Goal: Information Seeking & Learning: Learn about a topic

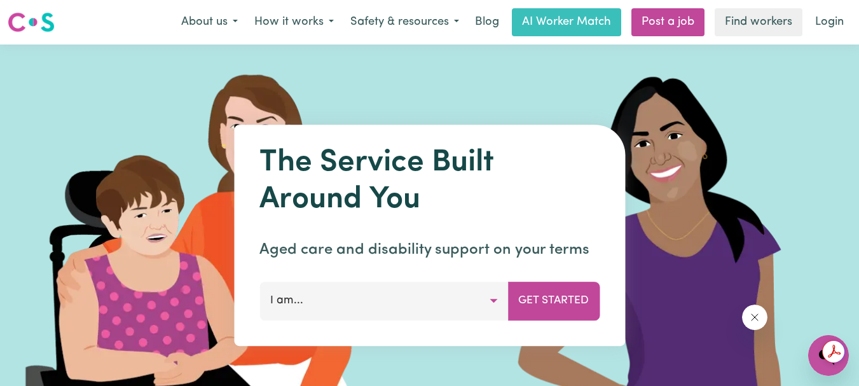
click at [493, 303] on button "I am..." at bounding box center [383, 301] width 248 height 38
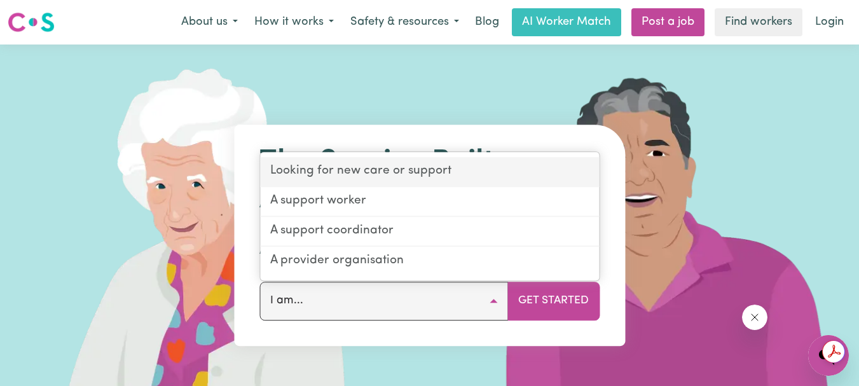
click at [398, 169] on link "Looking for new care or support" at bounding box center [429, 173] width 339 height 30
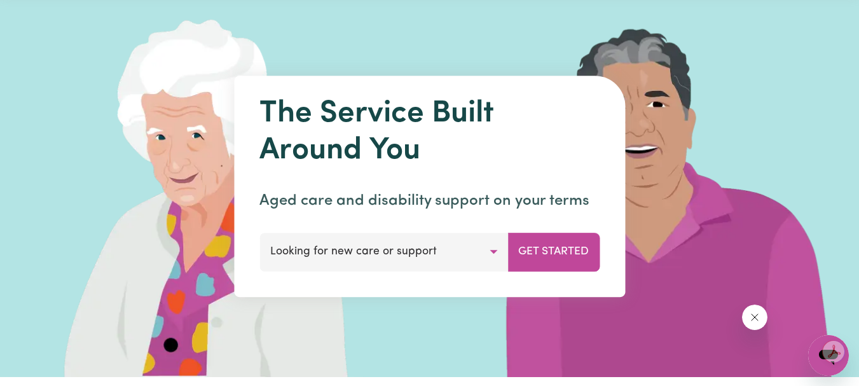
scroll to position [64, 0]
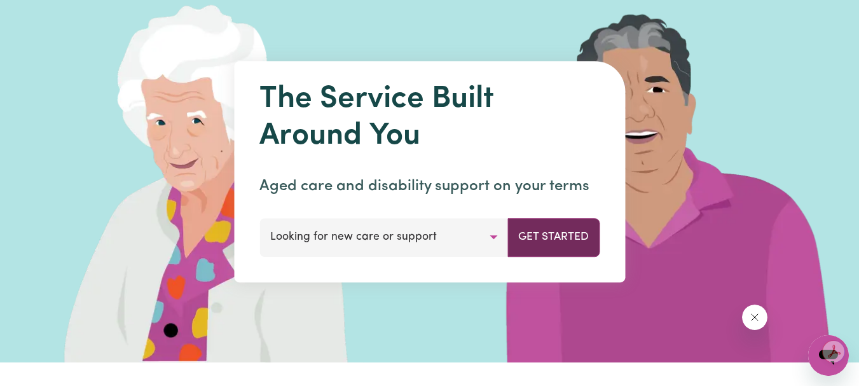
click at [580, 240] on button "Get Started" at bounding box center [553, 237] width 92 height 38
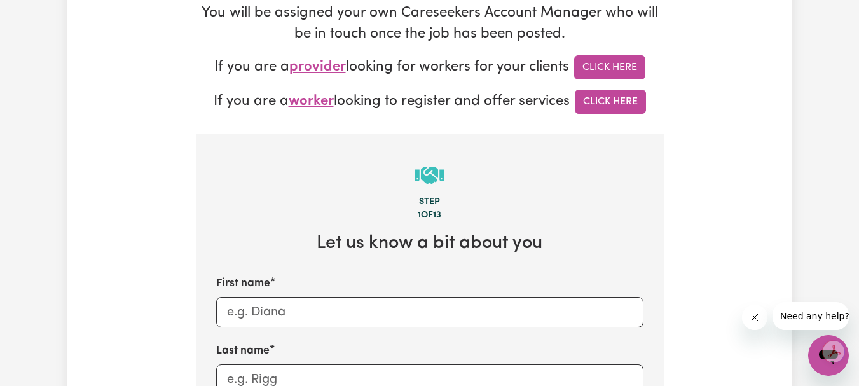
scroll to position [254, 0]
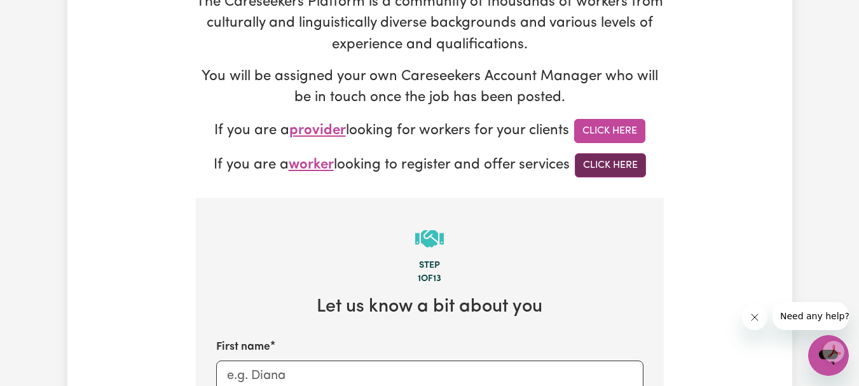
click at [630, 163] on link "Click Here" at bounding box center [609, 165] width 71 height 24
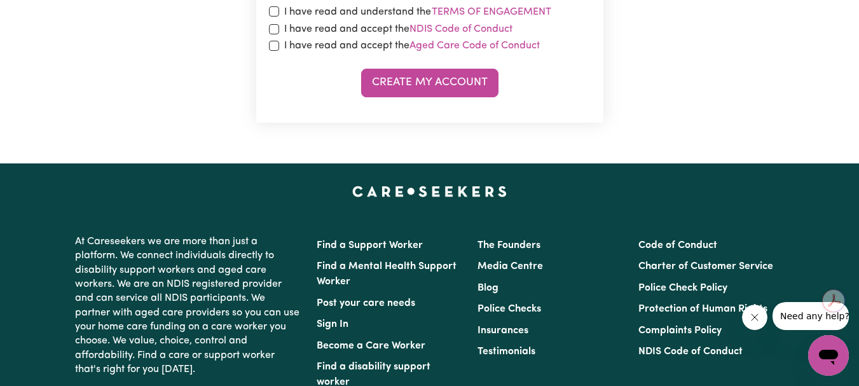
scroll to position [890, 0]
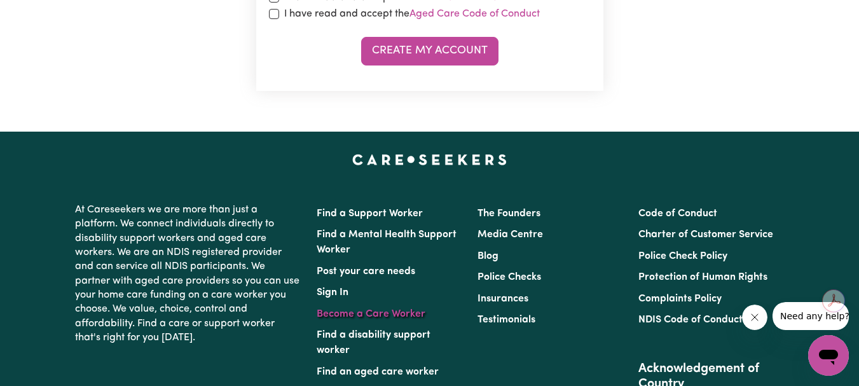
click at [406, 316] on link "Become a Care Worker" at bounding box center [370, 314] width 109 height 10
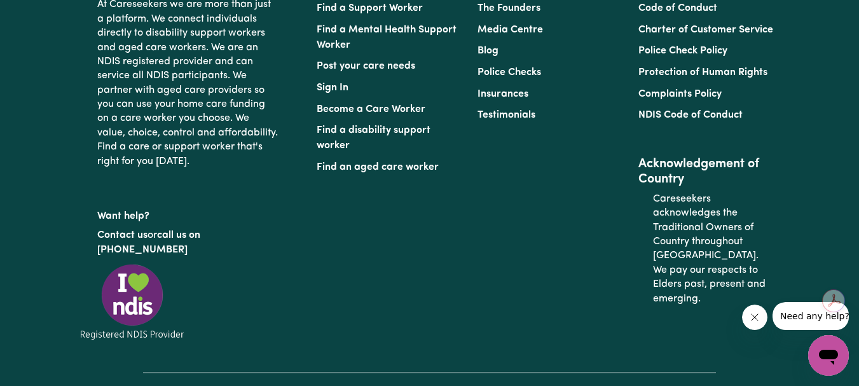
scroll to position [5783, 0]
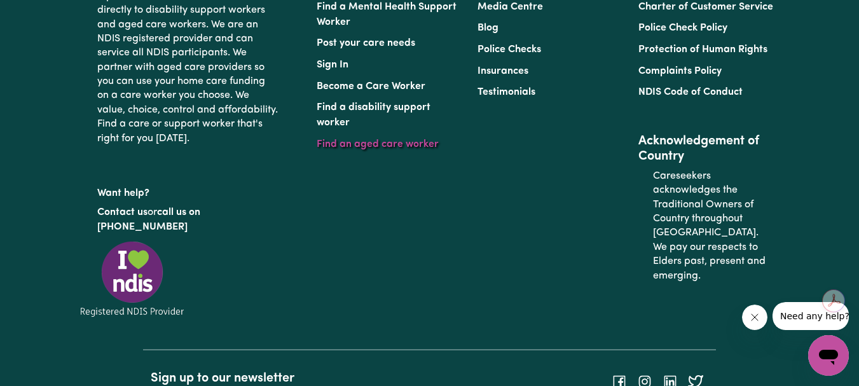
click at [364, 149] on link "Find an aged care worker" at bounding box center [377, 144] width 122 height 10
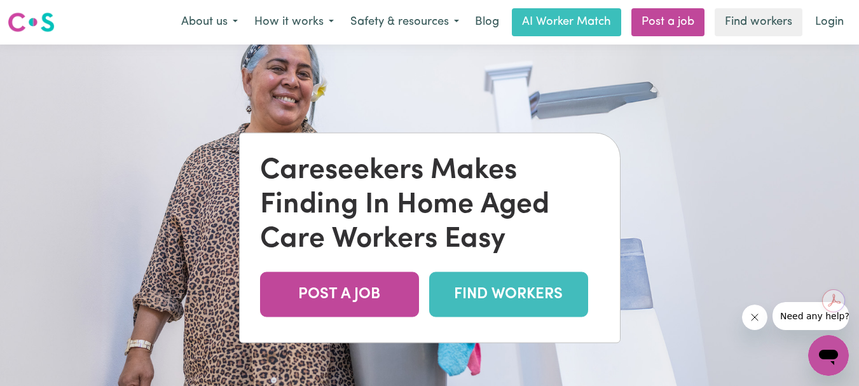
click at [512, 300] on link "FIND WORKERS" at bounding box center [508, 293] width 159 height 45
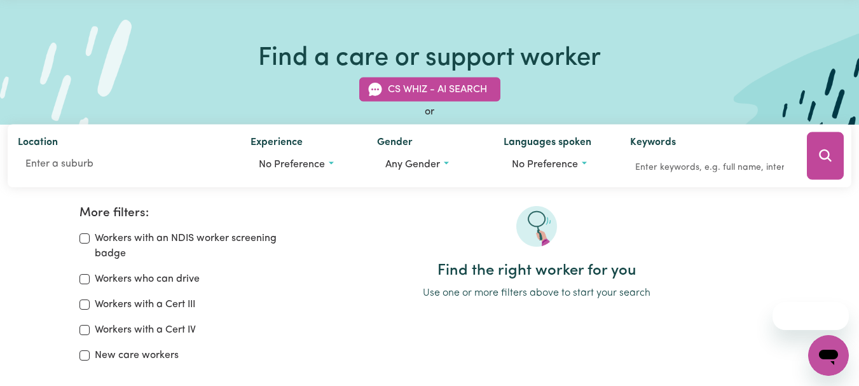
scroll to position [191, 0]
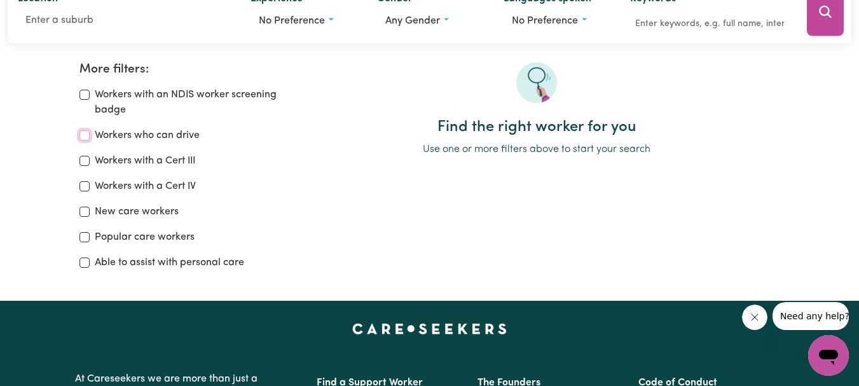
click at [87, 135] on input "Workers who can drive" at bounding box center [84, 135] width 10 height 10
checkbox input "true"
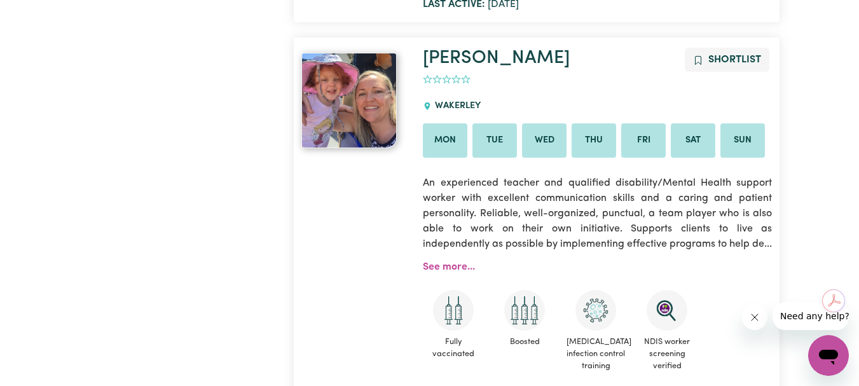
scroll to position [1865, 0]
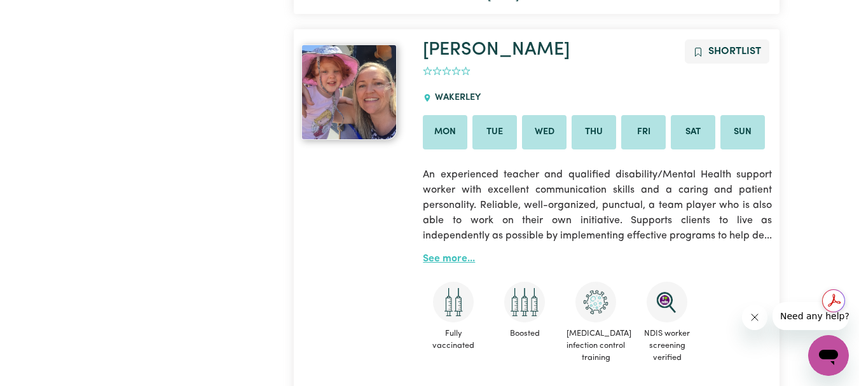
click at [446, 254] on link "See more..." at bounding box center [449, 259] width 52 height 10
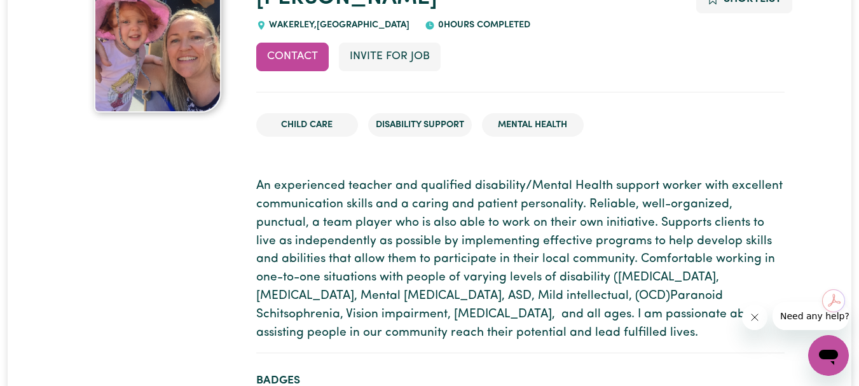
scroll to position [191, 0]
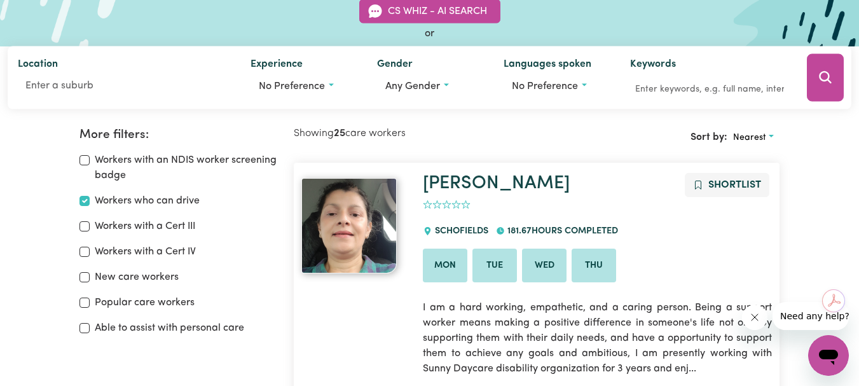
scroll to position [85, 0]
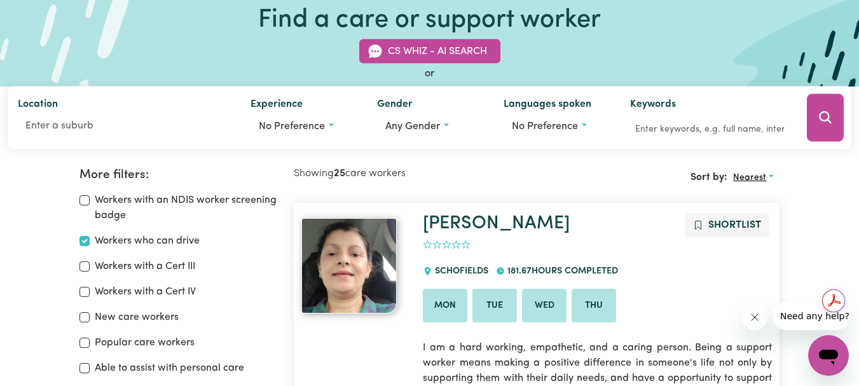
click at [742, 182] on span "Nearest" at bounding box center [749, 178] width 33 height 10
click at [758, 230] on link "Last active" at bounding box center [778, 232] width 100 height 25
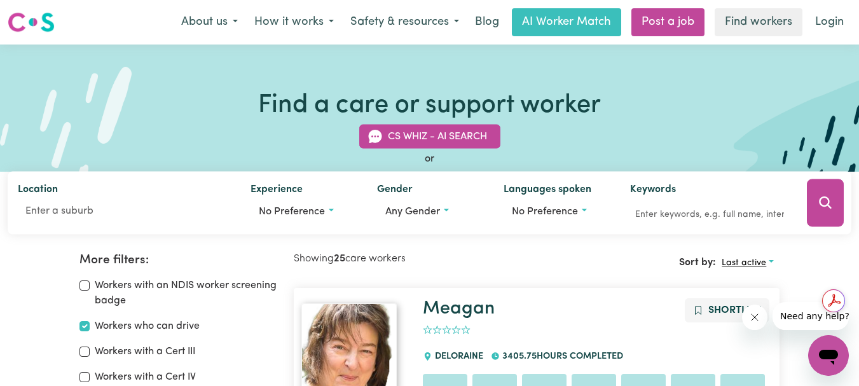
click at [747, 261] on span "Last active" at bounding box center [743, 263] width 44 height 10
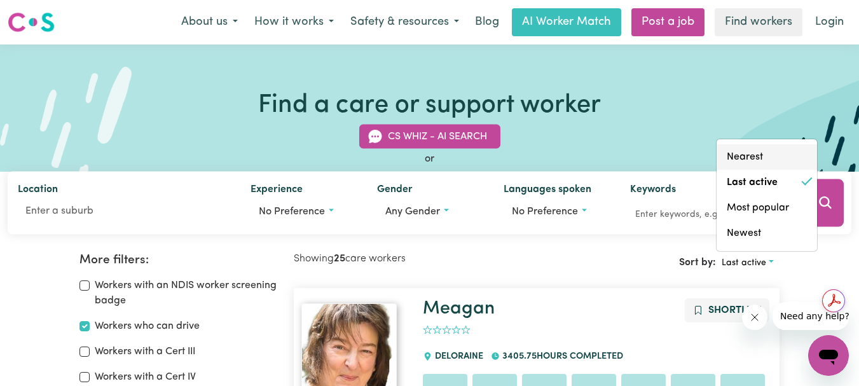
click at [753, 157] on link "Nearest" at bounding box center [766, 156] width 100 height 25
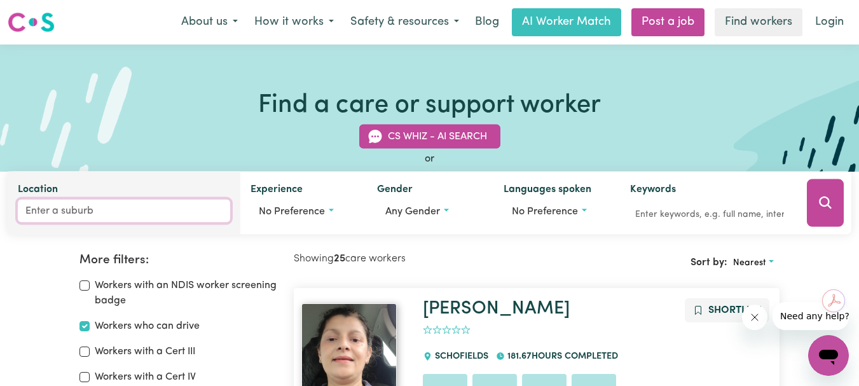
click at [121, 214] on input "Location" at bounding box center [124, 211] width 212 height 23
type input "tatu"
type input "tatuRA, Victoria, 3616"
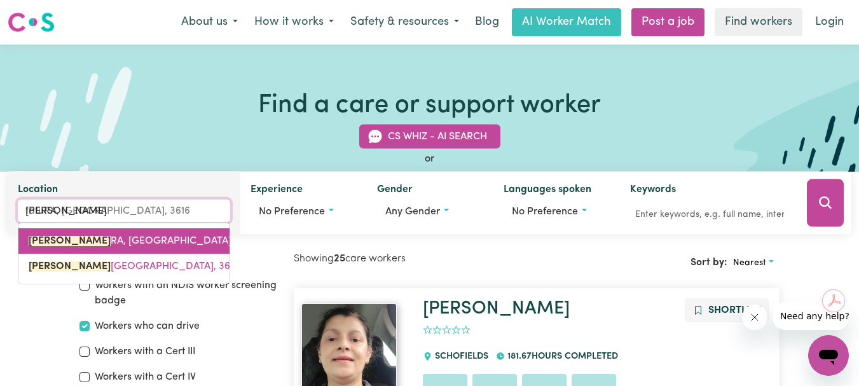
click at [98, 243] on span "TATU RA, Victoria, 3616" at bounding box center [143, 241] width 228 height 10
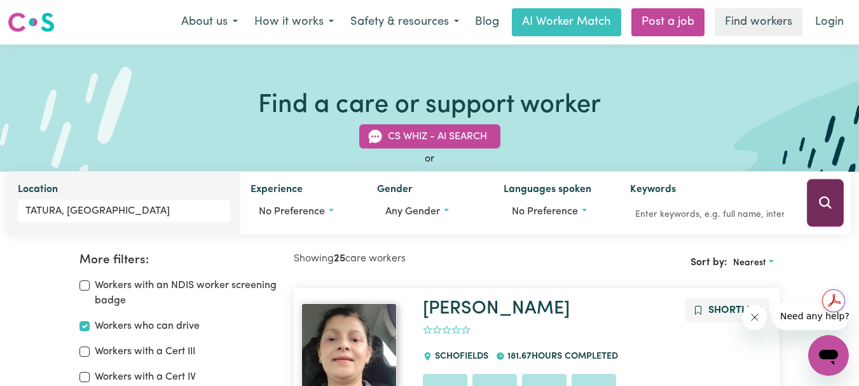
click at [819, 207] on icon "Search" at bounding box center [824, 202] width 15 height 15
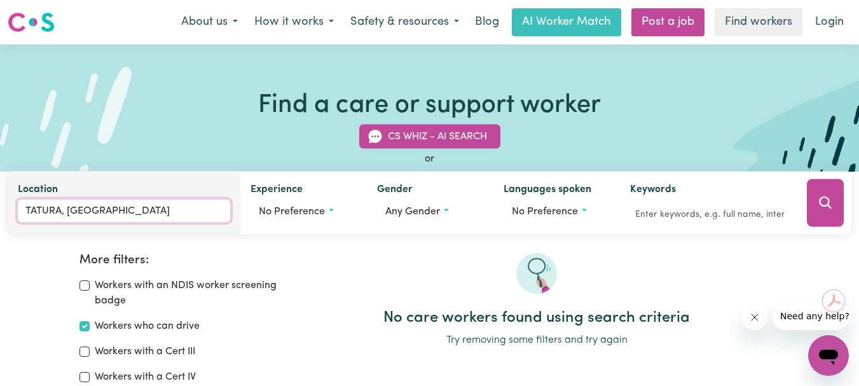
type input "TATURA, Victoria, 3616"
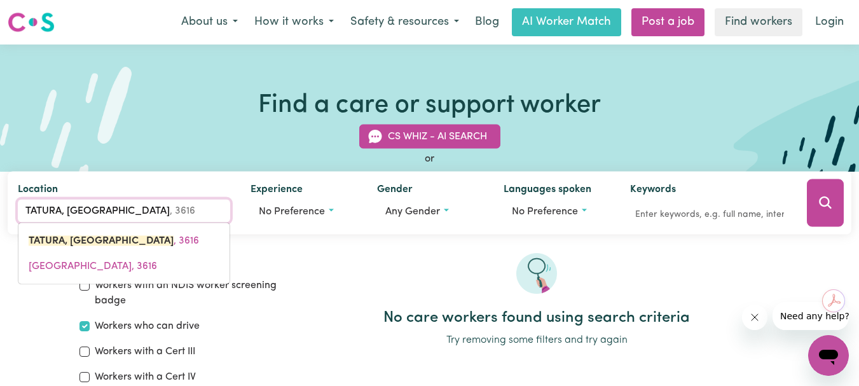
drag, startPoint x: 106, startPoint y: 213, endPoint x: 0, endPoint y: 207, distance: 106.3
click at [0, 207] on div "CS Whiz - AI Search or Location TATURA, Victoria TATURA, Victoria, 3616 TATURA,…" at bounding box center [429, 171] width 859 height 125
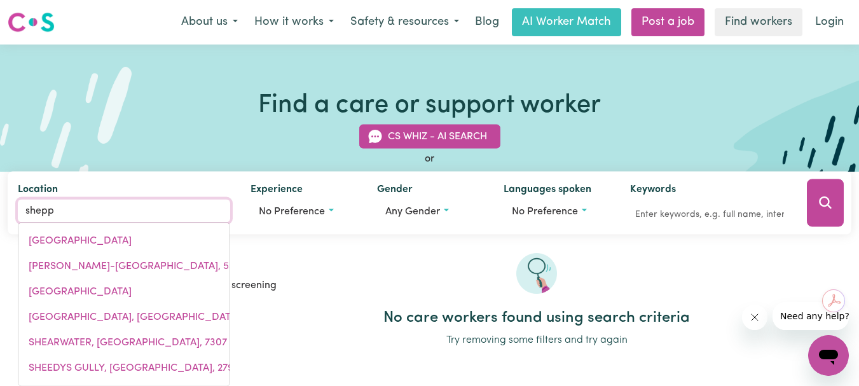
type input "sheppa"
type input "sheppaRTON, Victoria, 3630"
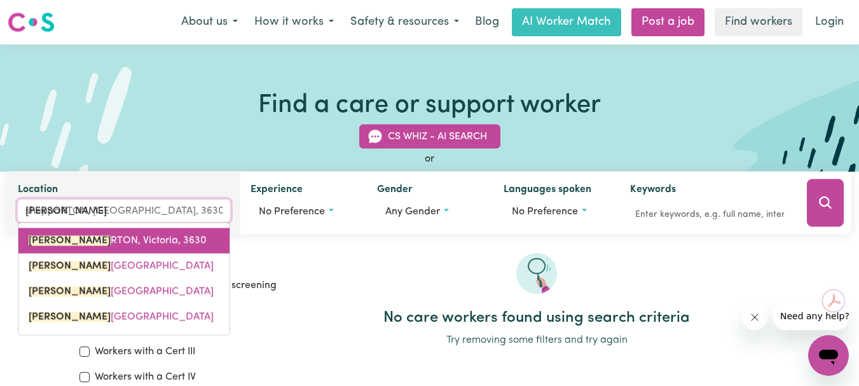
click at [94, 239] on span "SHEPPA RTON, Victoria, 3630" at bounding box center [118, 241] width 178 height 10
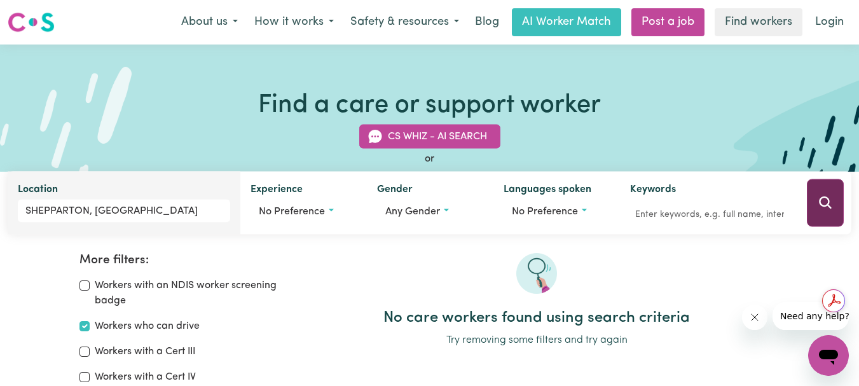
click at [819, 201] on icon "Search" at bounding box center [825, 202] width 12 height 12
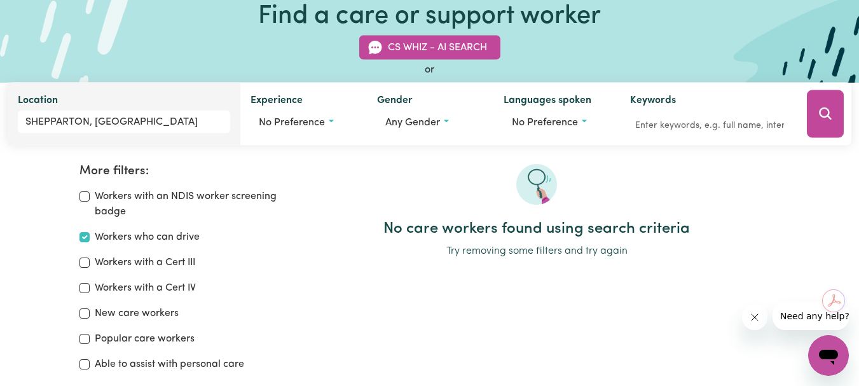
scroll to position [85, 0]
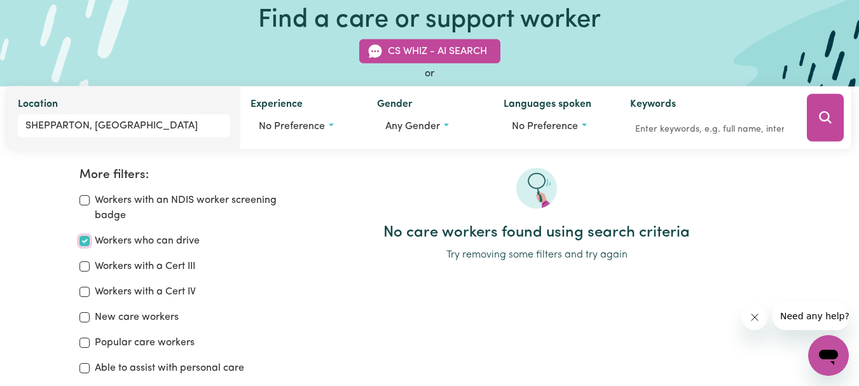
click at [85, 241] on input "Workers who can drive" at bounding box center [84, 241] width 10 height 10
checkbox input "false"
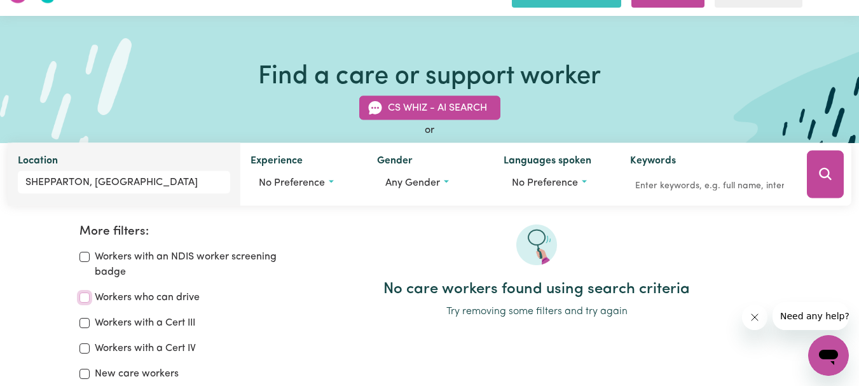
scroll to position [22, 0]
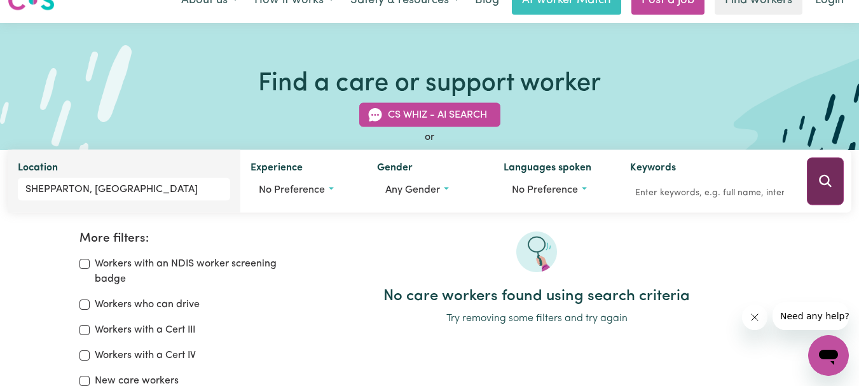
click at [822, 175] on icon "Search" at bounding box center [824, 180] width 15 height 15
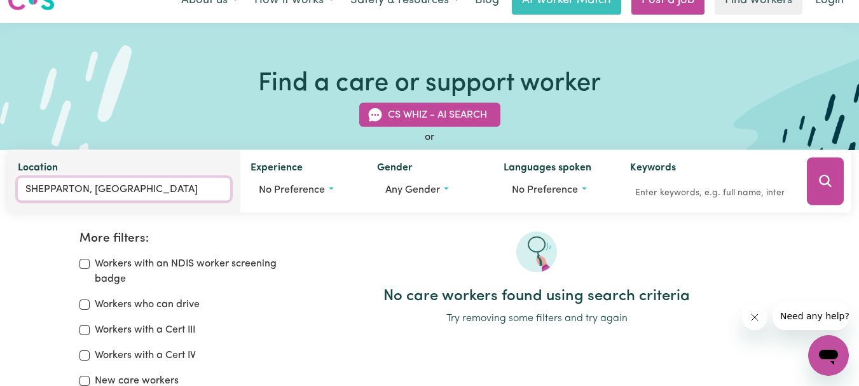
type input "SHEPPARTON, Victoria, 3630"
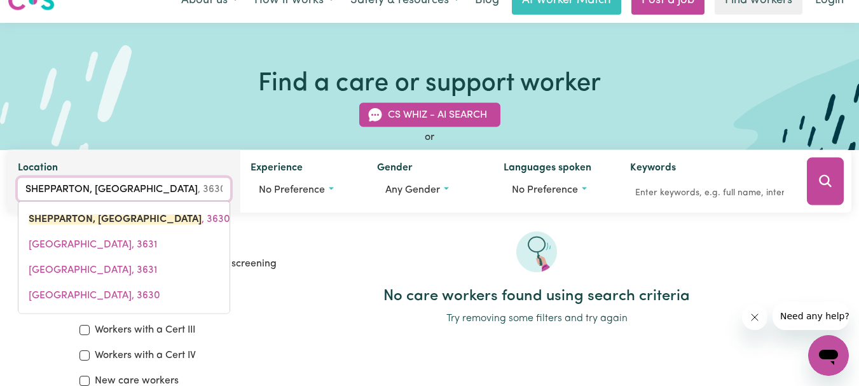
click at [143, 190] on input "SHEPPARTON, Victoria" at bounding box center [124, 189] width 212 height 23
click at [192, 187] on input "SHEPPARTON, Victoria" at bounding box center [124, 189] width 212 height 23
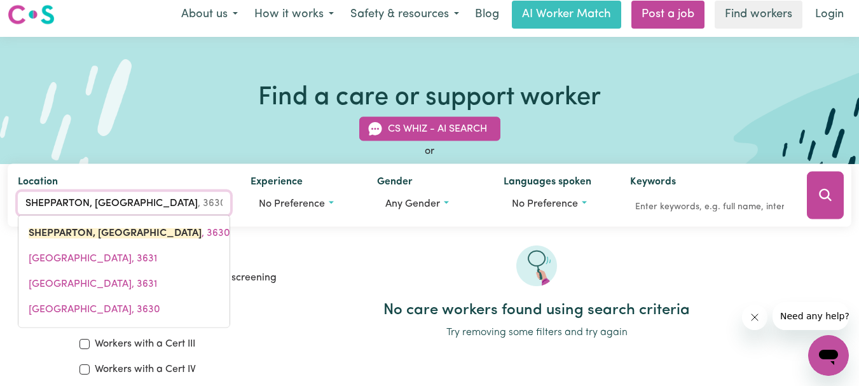
scroll to position [0, 0]
